Goal: Task Accomplishment & Management: Manage account settings

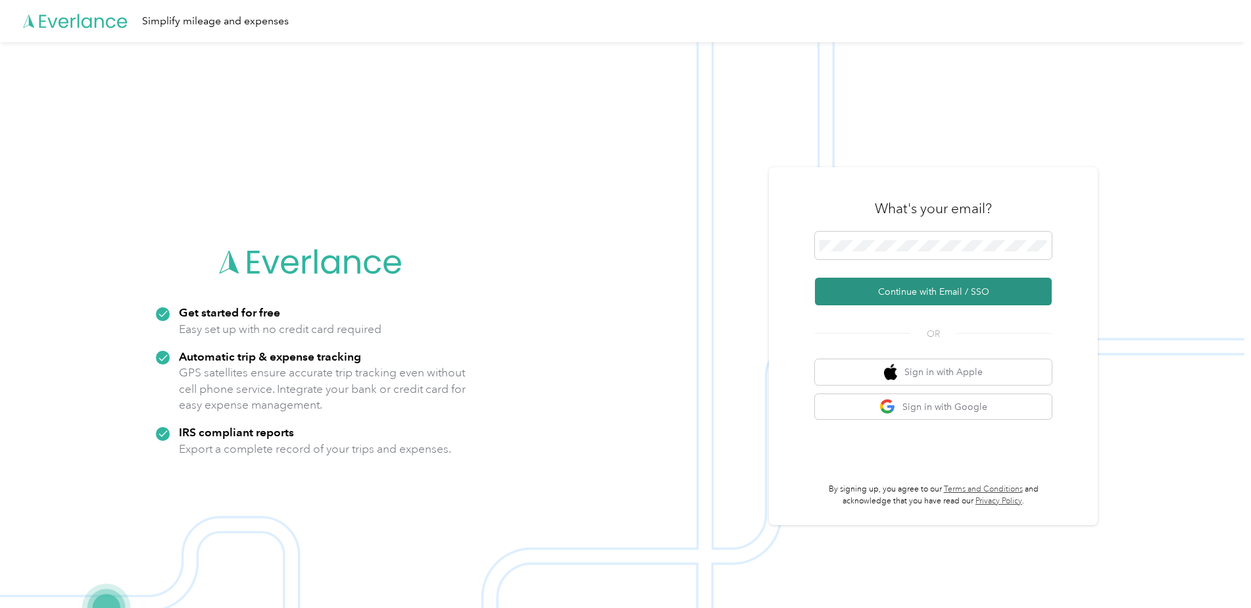
click at [964, 288] on button "Continue with Email / SSO" at bounding box center [933, 292] width 237 height 28
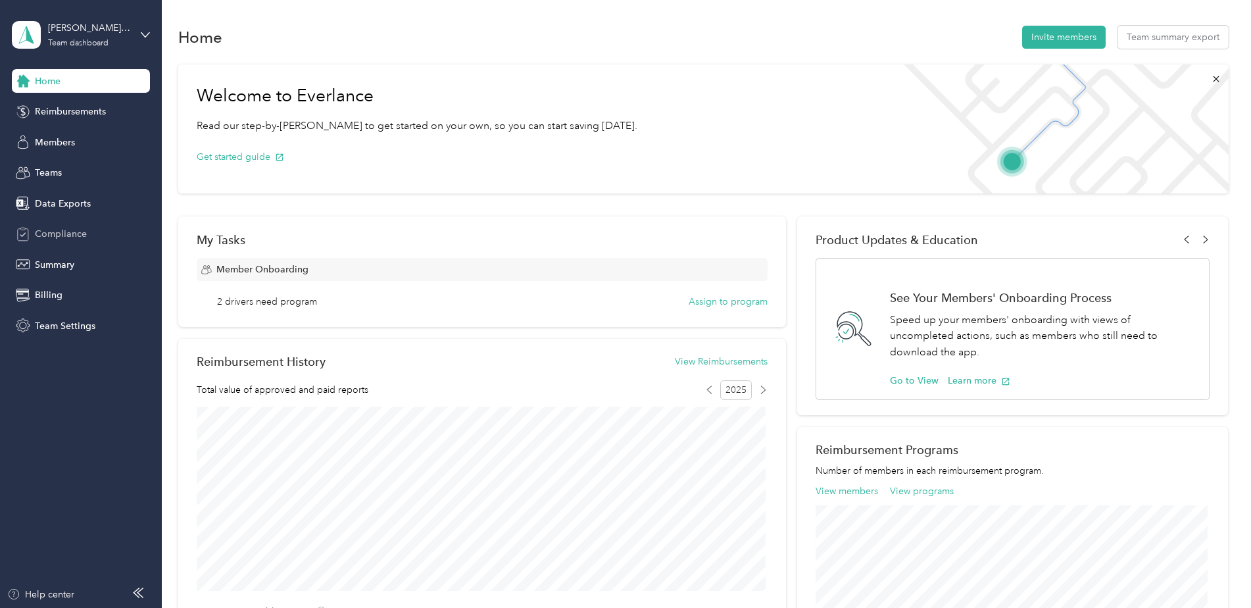
click at [70, 244] on div "Compliance" at bounding box center [81, 234] width 138 height 24
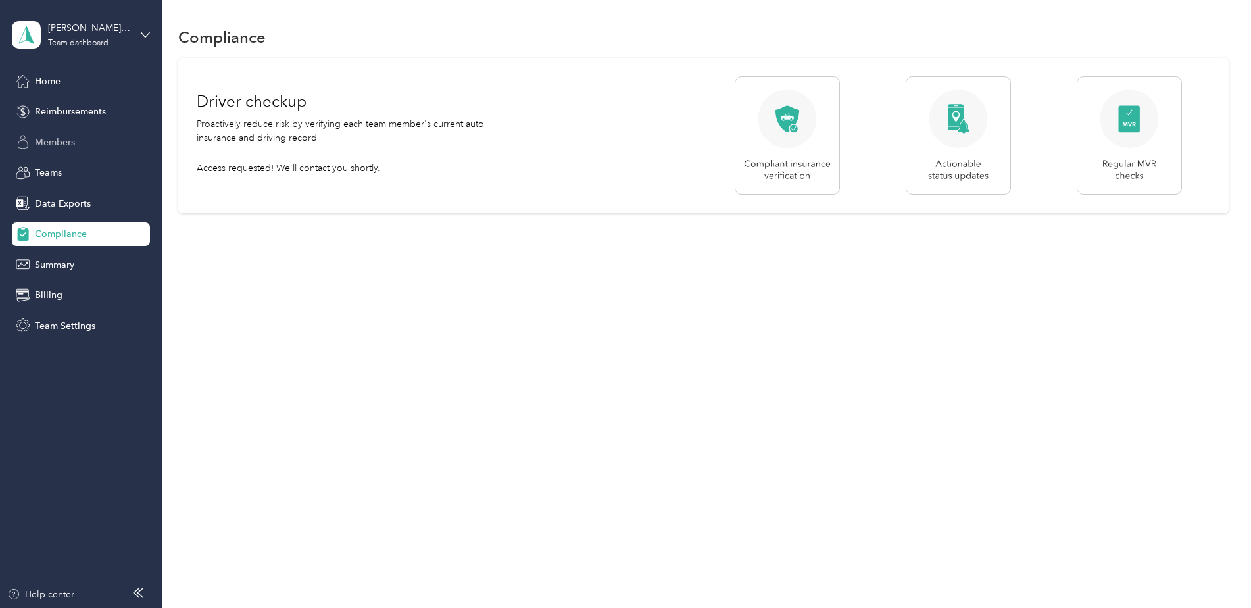
click at [62, 141] on span "Members" at bounding box center [55, 143] width 40 height 14
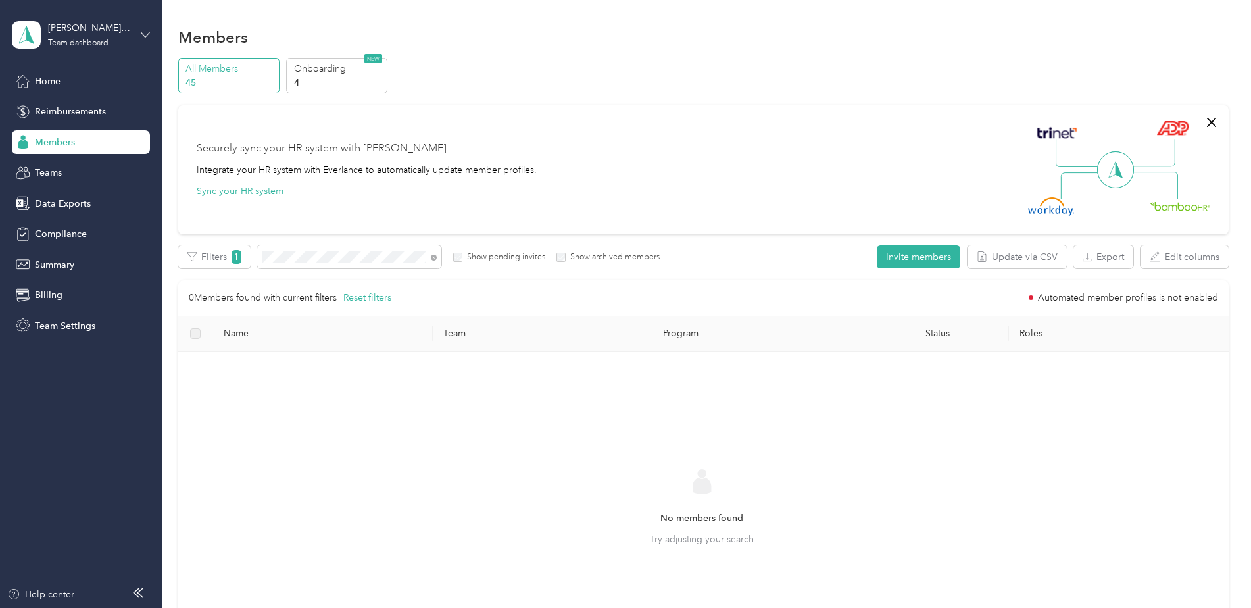
click at [145, 32] on icon at bounding box center [145, 34] width 9 height 9
click at [83, 162] on div "Log out" at bounding box center [150, 168] width 259 height 23
